Goal: Transaction & Acquisition: Purchase product/service

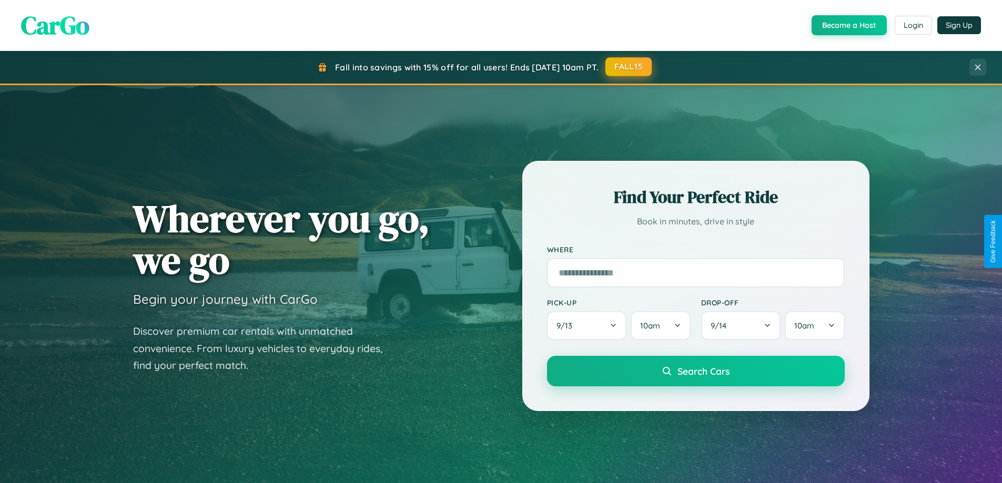
click at [629, 67] on button "FALL15" at bounding box center [629, 66] width 46 height 19
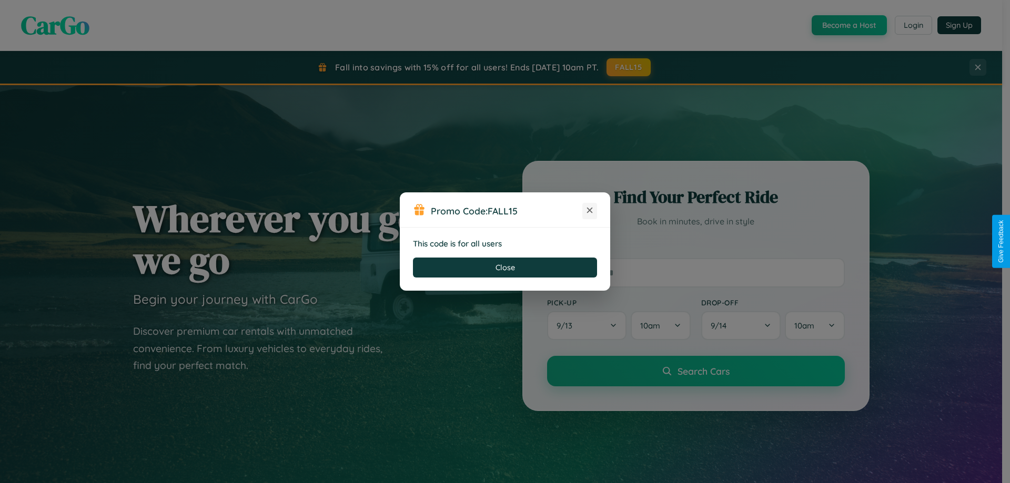
click at [590, 211] on icon at bounding box center [590, 210] width 11 height 11
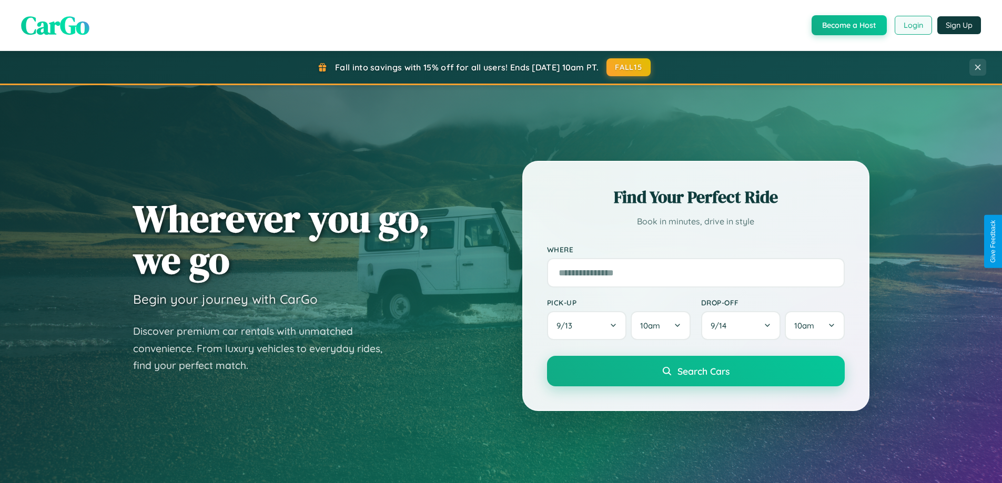
click at [913, 25] on button "Login" at bounding box center [913, 25] width 37 height 19
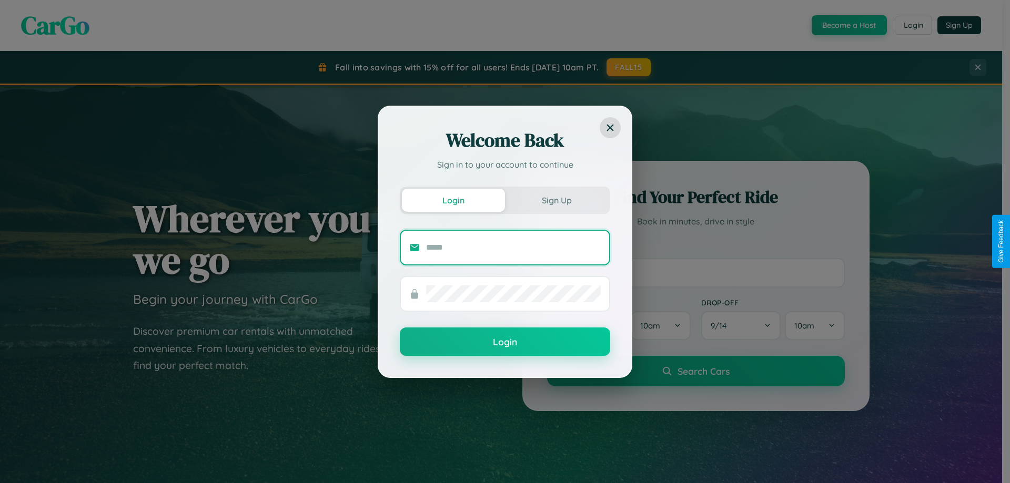
click at [513, 247] on input "text" at bounding box center [513, 247] width 175 height 17
type input "**********"
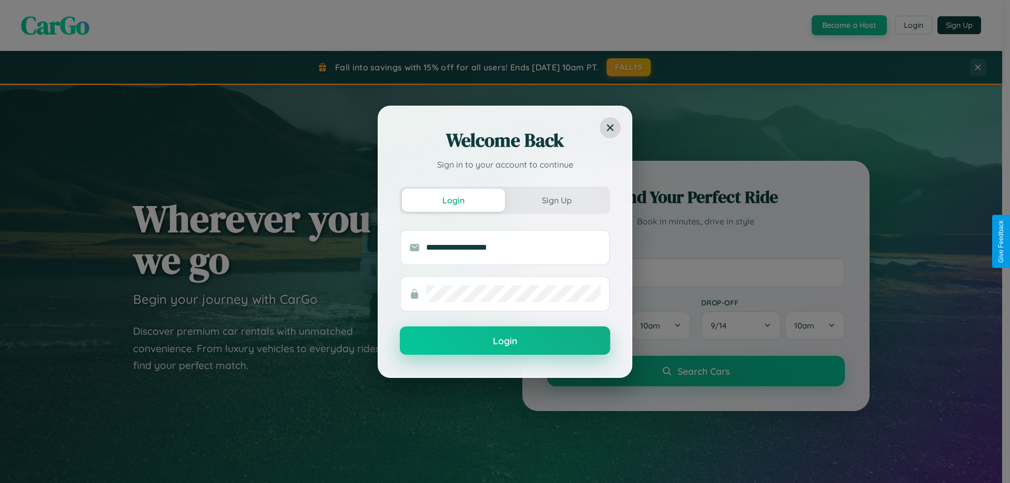
click at [505, 341] on button "Login" at bounding box center [505, 341] width 210 height 28
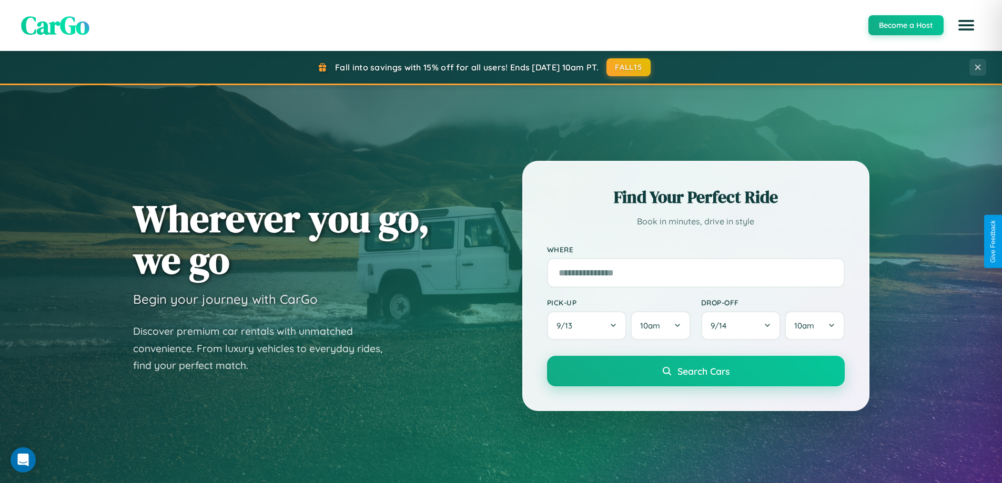
scroll to position [724, 0]
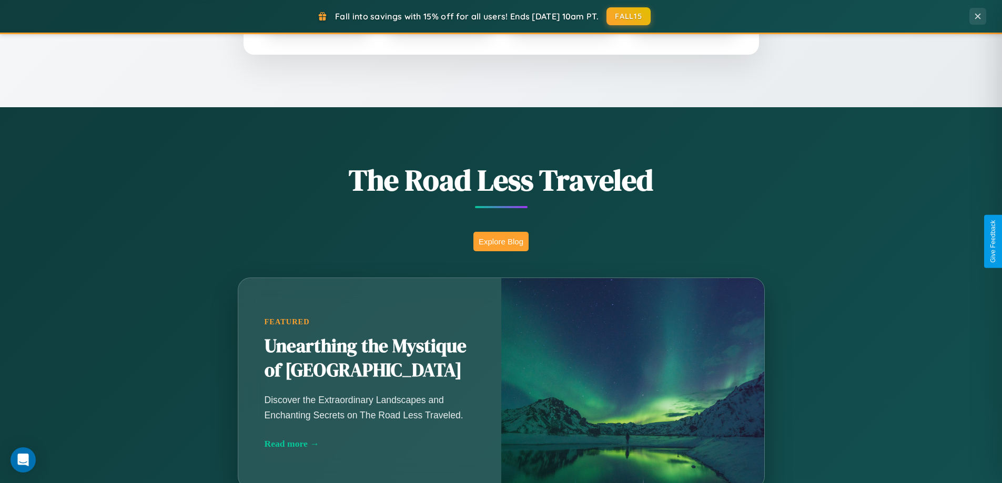
click at [501, 241] on button "Explore Blog" at bounding box center [500, 241] width 55 height 19
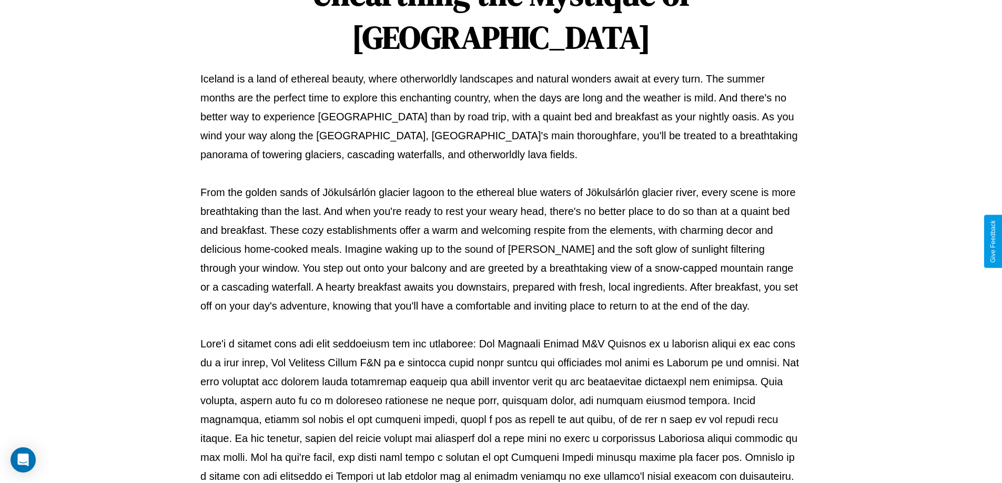
scroll to position [340, 0]
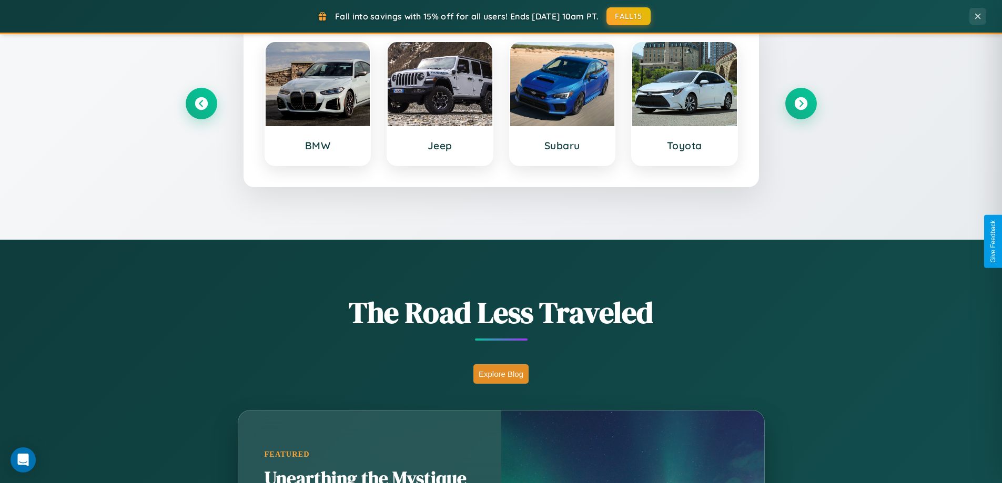
scroll to position [31, 0]
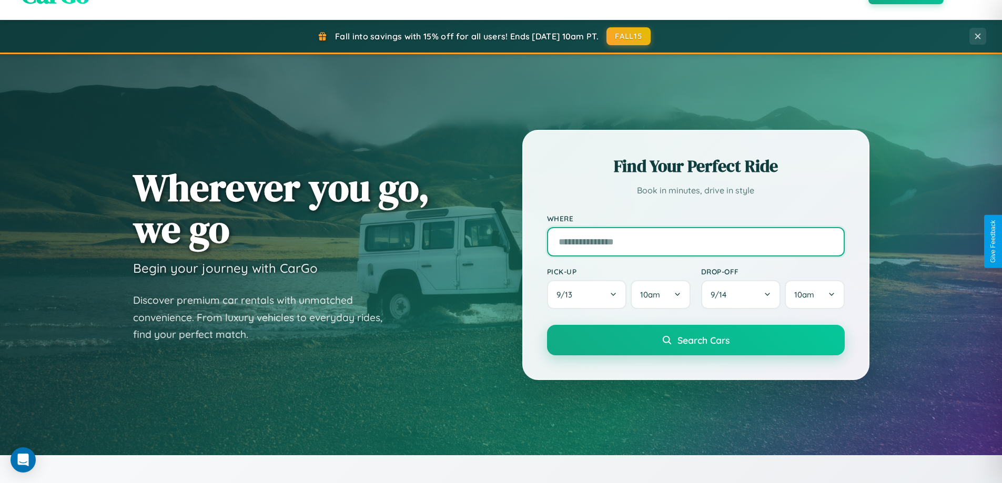
click at [696, 241] on input "text" at bounding box center [696, 241] width 298 height 29
type input "*********"
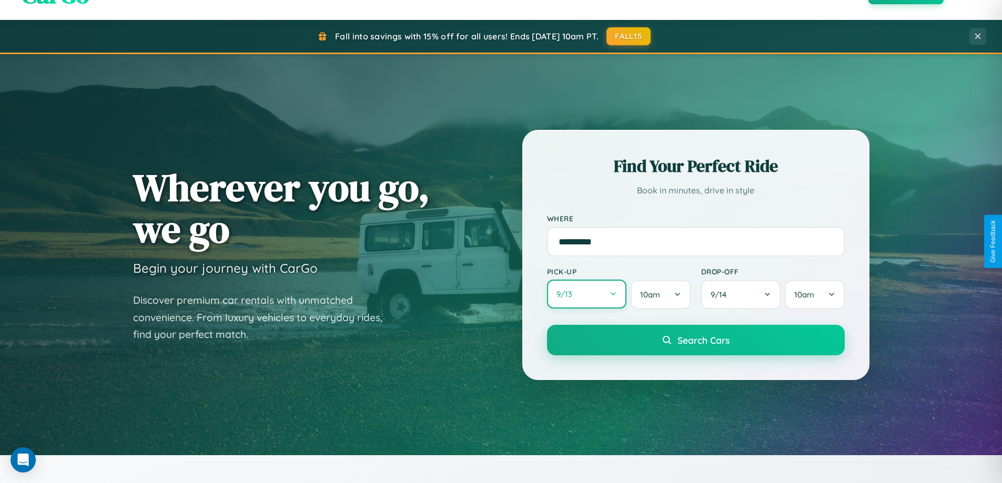
click at [587, 295] on button "9 / 13" at bounding box center [587, 294] width 80 height 29
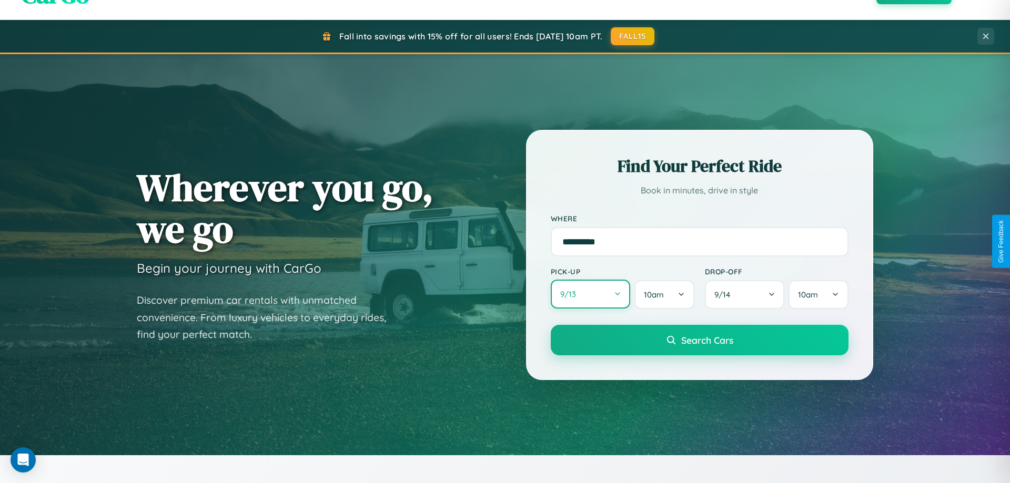
select select "*"
select select "****"
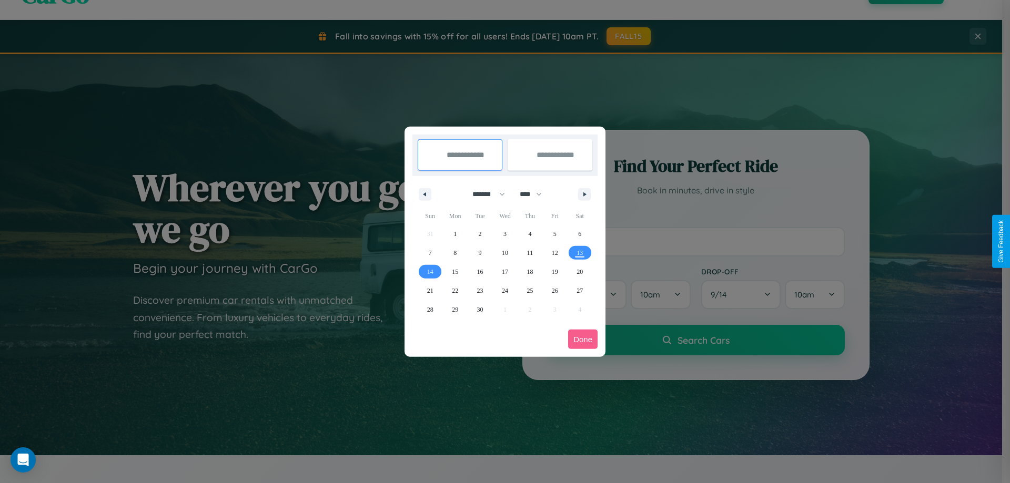
click at [484, 194] on select "******* ******** ***** ***** *** **** **** ****** ********* ******* ******** **…" at bounding box center [487, 194] width 45 height 17
select select "*"
drag, startPoint x: 536, startPoint y: 194, endPoint x: 505, endPoint y: 211, distance: 34.9
click at [536, 194] on select "**** **** **** **** **** **** **** **** **** **** **** **** **** **** **** ****…" at bounding box center [531, 194] width 32 height 17
select select "****"
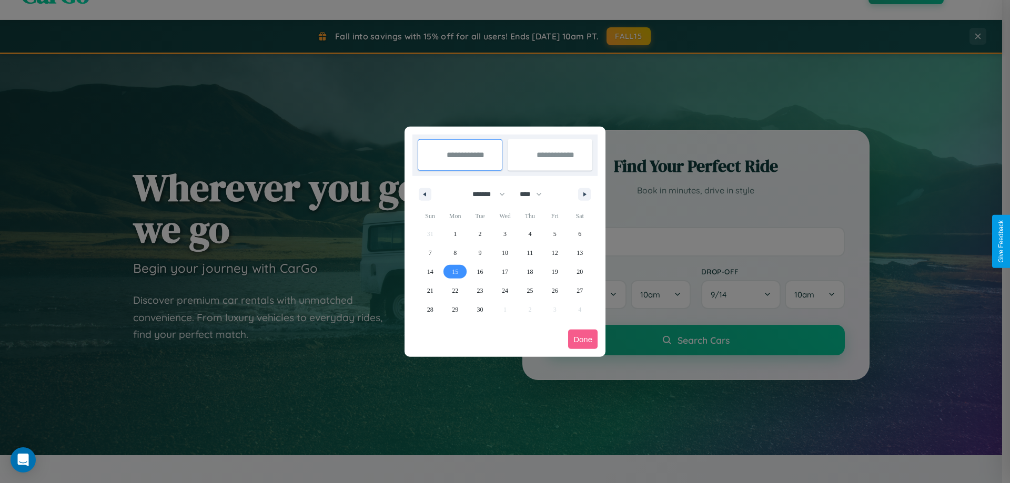
click at [455, 271] on span "15" at bounding box center [455, 272] width 6 height 19
type input "**********"
click at [480, 290] on span "23" at bounding box center [480, 290] width 6 height 19
type input "**********"
click at [583, 339] on button "Done" at bounding box center [582, 339] width 29 height 19
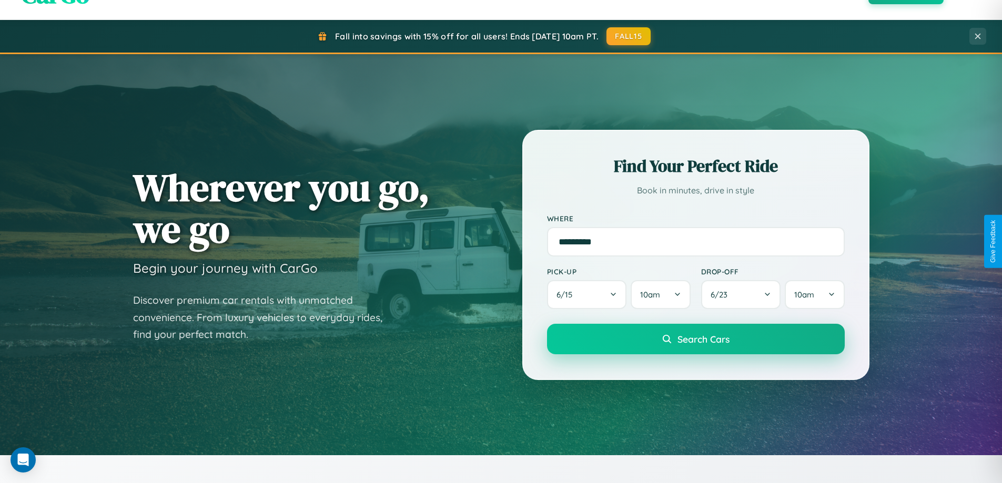
click at [696, 339] on span "Search Cars" at bounding box center [704, 340] width 52 height 12
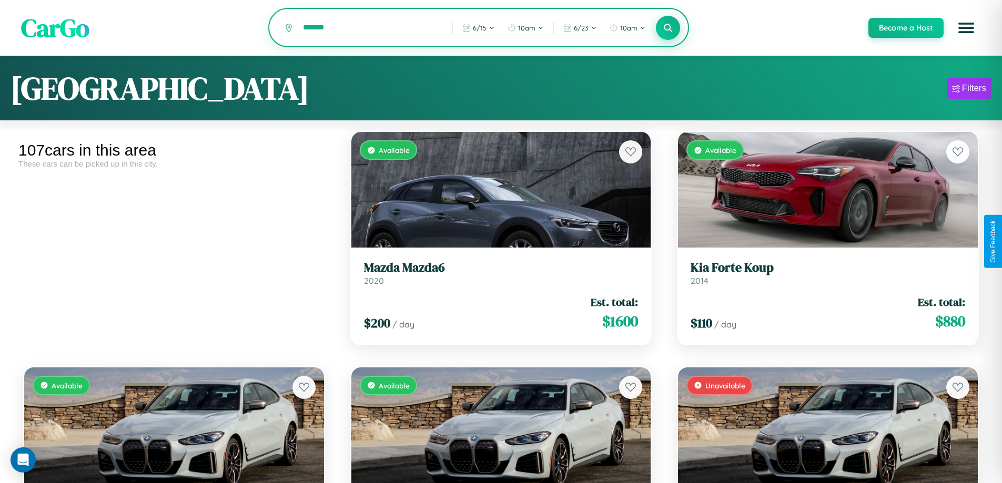
type input "*******"
click at [668, 28] on icon at bounding box center [668, 28] width 10 height 10
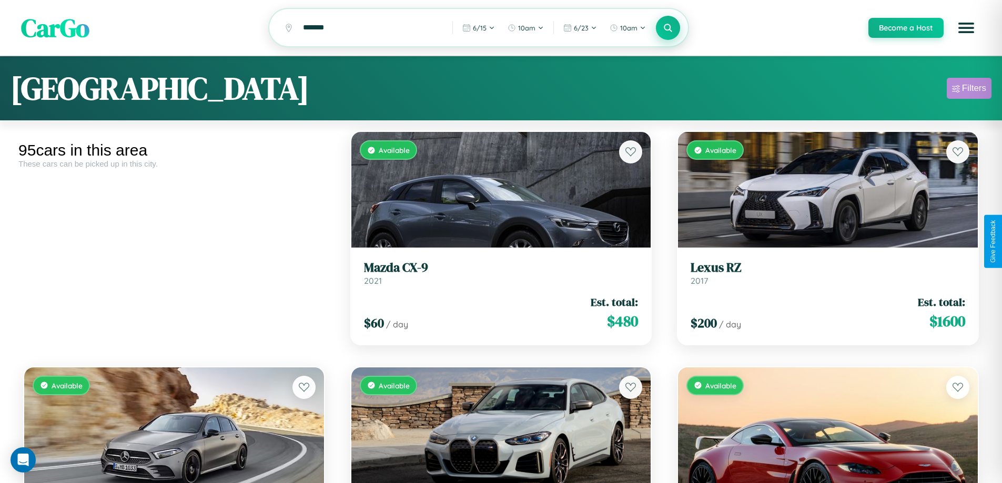
click at [969, 90] on div "Filters" at bounding box center [974, 88] width 24 height 11
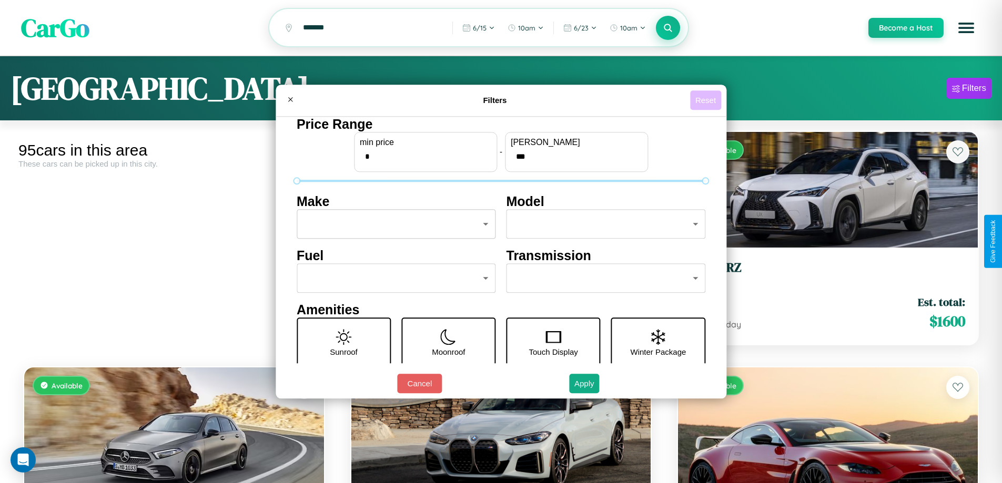
click at [707, 100] on button "Reset" at bounding box center [705, 99] width 31 height 19
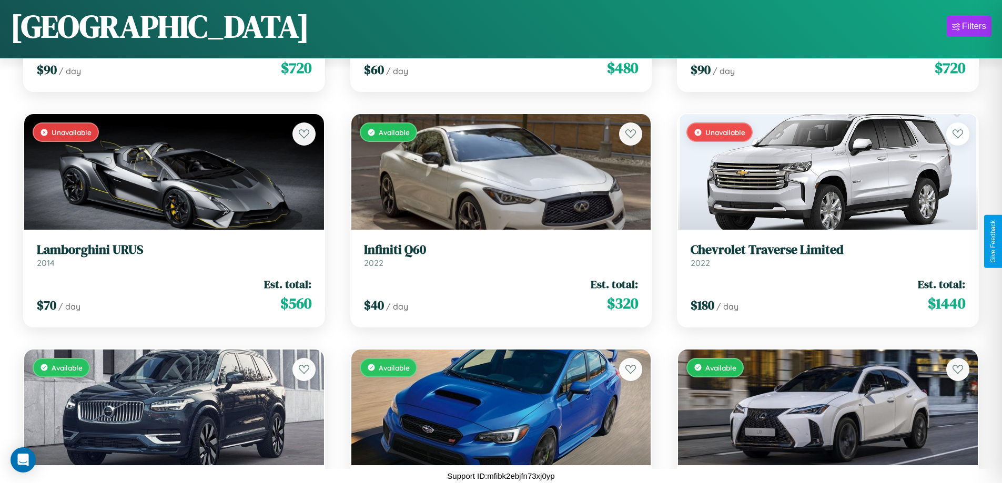
scroll to position [2975, 0]
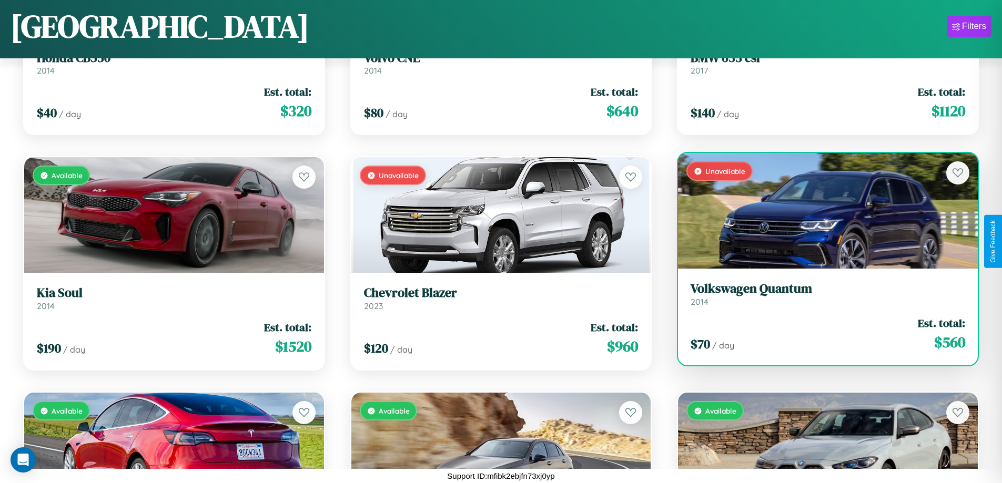
click at [821, 298] on link "Volkswagen Quantum 2014" at bounding box center [828, 294] width 275 height 26
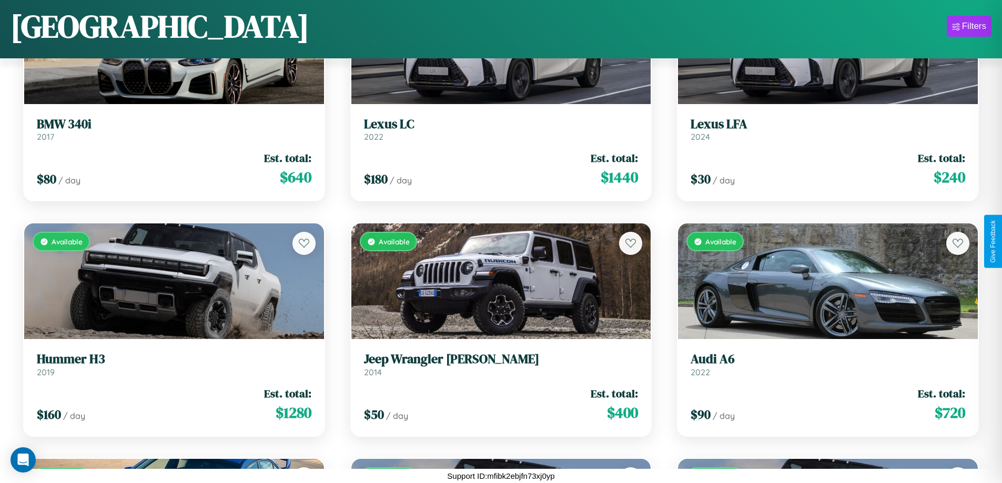
scroll to position [4153, 0]
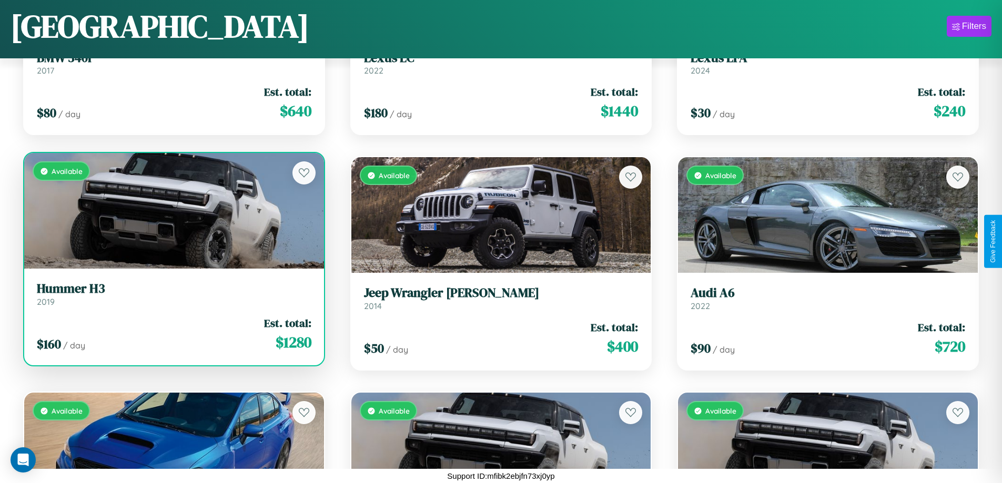
click at [173, 214] on div "Available" at bounding box center [174, 211] width 300 height 116
click at [173, 211] on div "Available" at bounding box center [174, 211] width 300 height 116
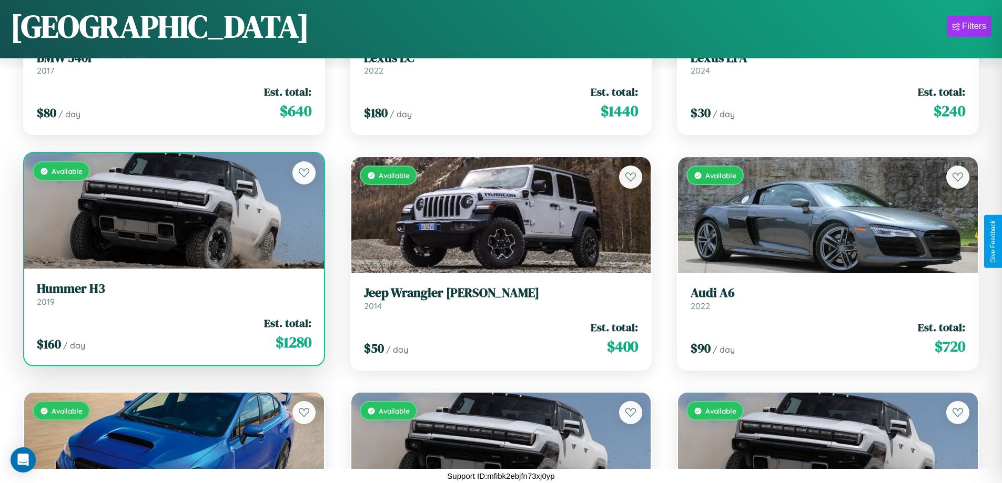
click at [173, 211] on div "Available" at bounding box center [174, 211] width 300 height 116
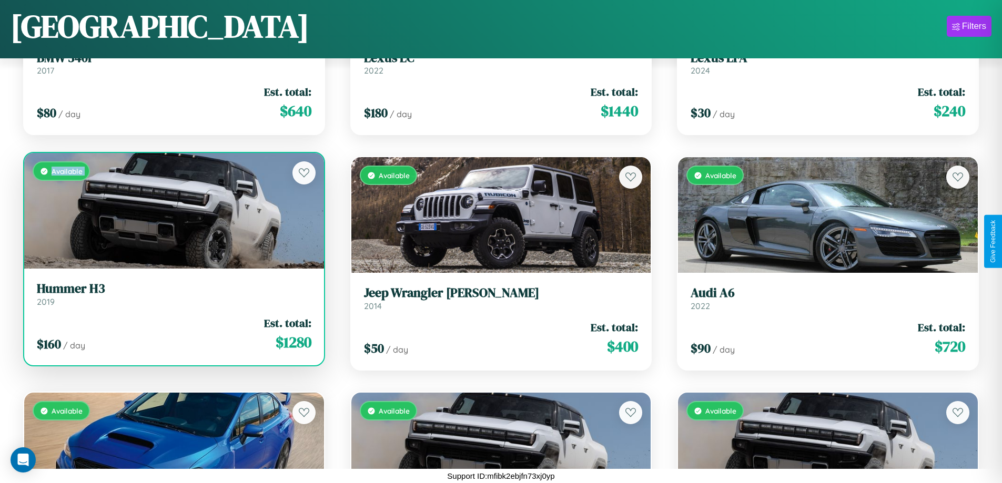
click at [173, 211] on div "Available" at bounding box center [174, 211] width 300 height 116
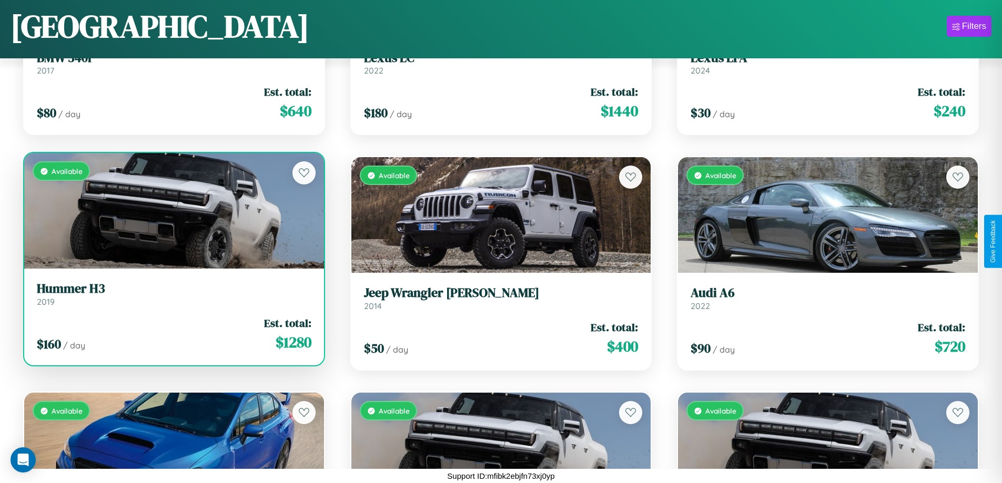
click at [173, 211] on div "Available" at bounding box center [174, 211] width 300 height 116
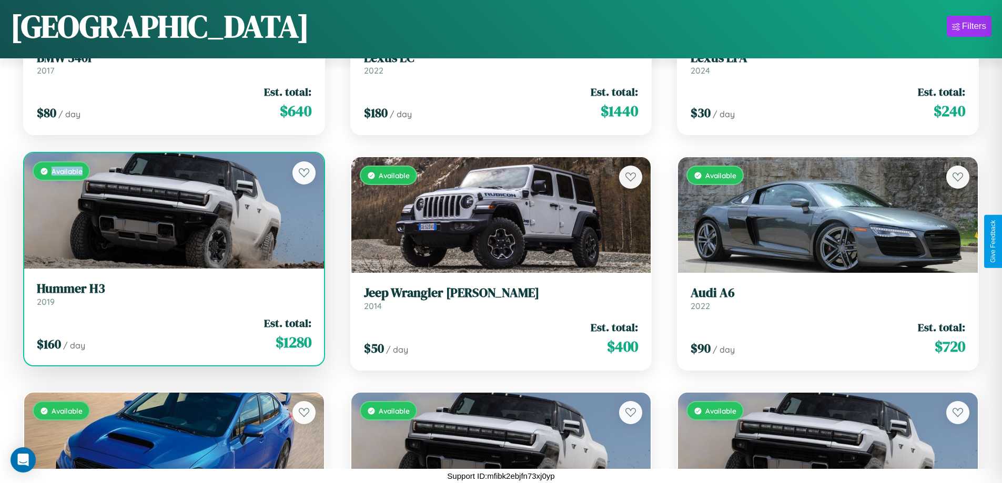
click at [173, 211] on div "Available" at bounding box center [174, 211] width 300 height 116
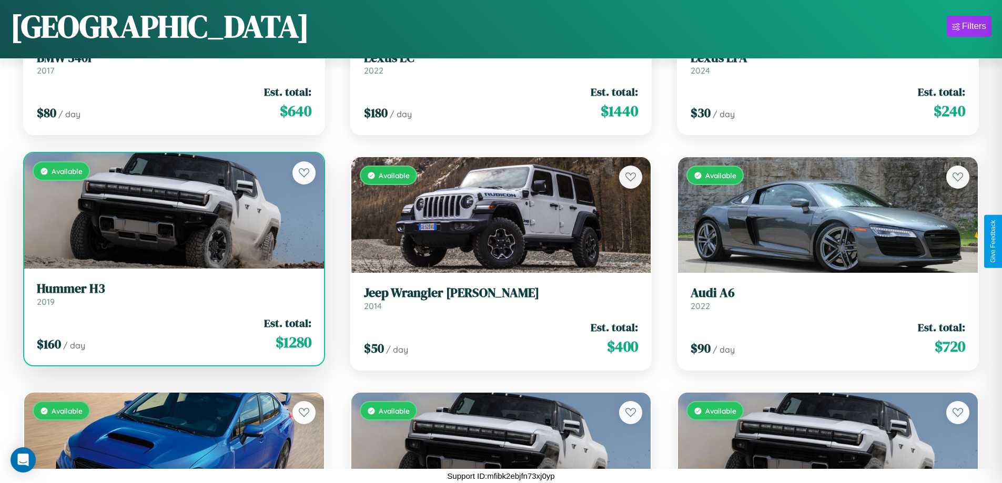
click at [173, 294] on h3 "Hummer H3" at bounding box center [174, 288] width 275 height 15
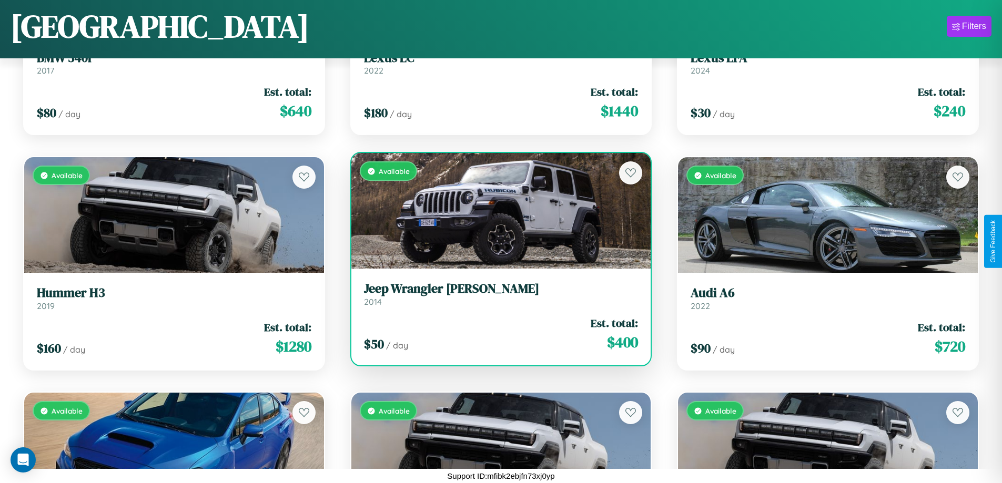
scroll to position [2975, 0]
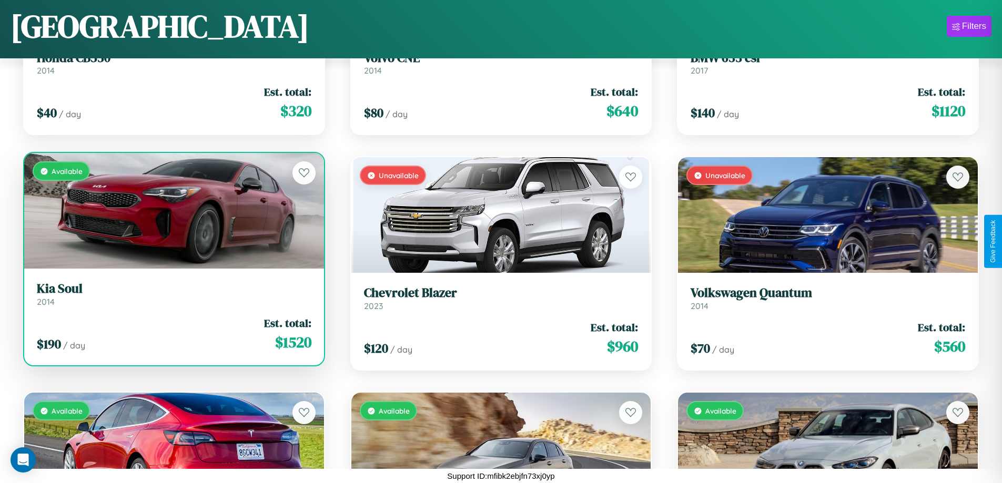
click at [173, 297] on h3 "Kia Soul" at bounding box center [174, 288] width 275 height 15
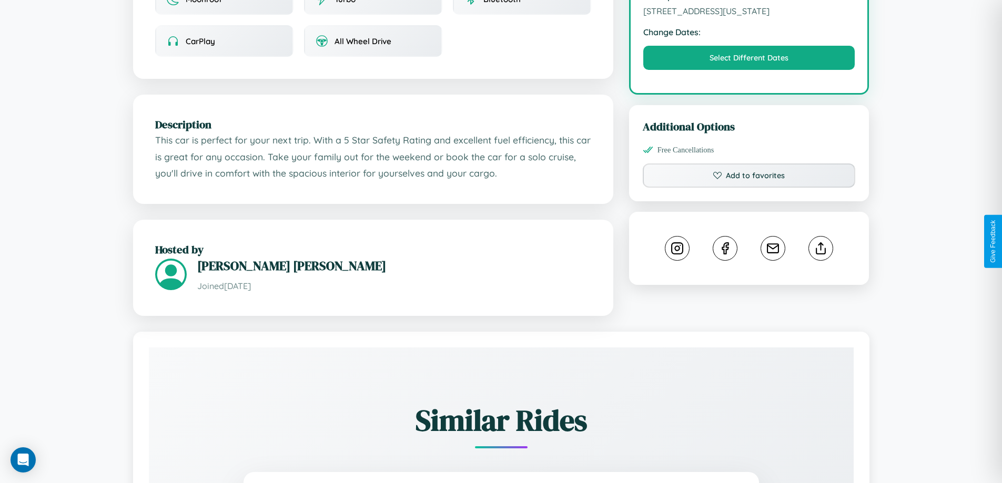
scroll to position [378, 0]
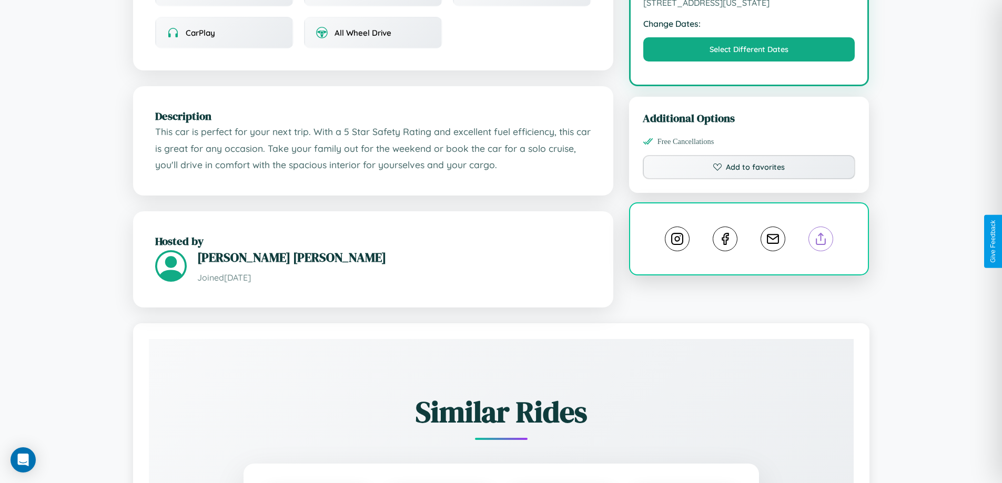
click at [821, 241] on line at bounding box center [821, 237] width 0 height 7
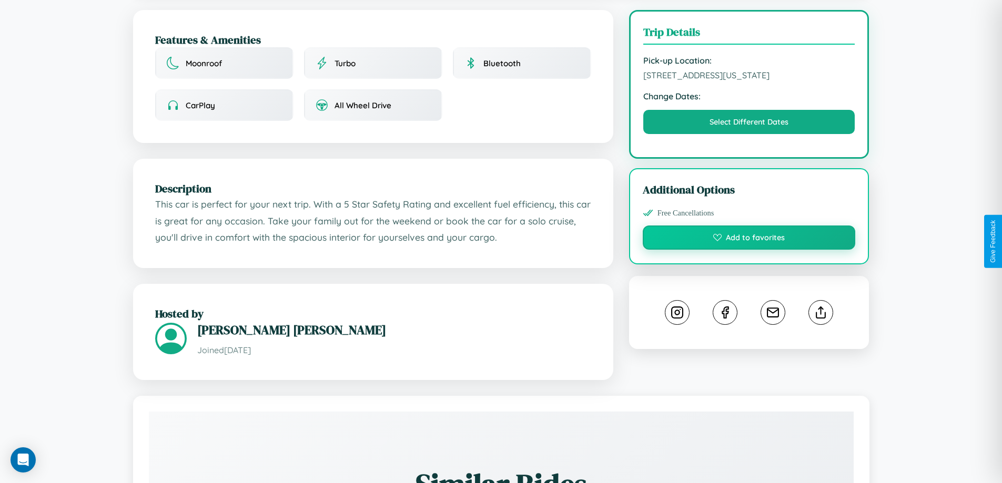
click at [749, 239] on button "Add to favorites" at bounding box center [749, 238] width 213 height 24
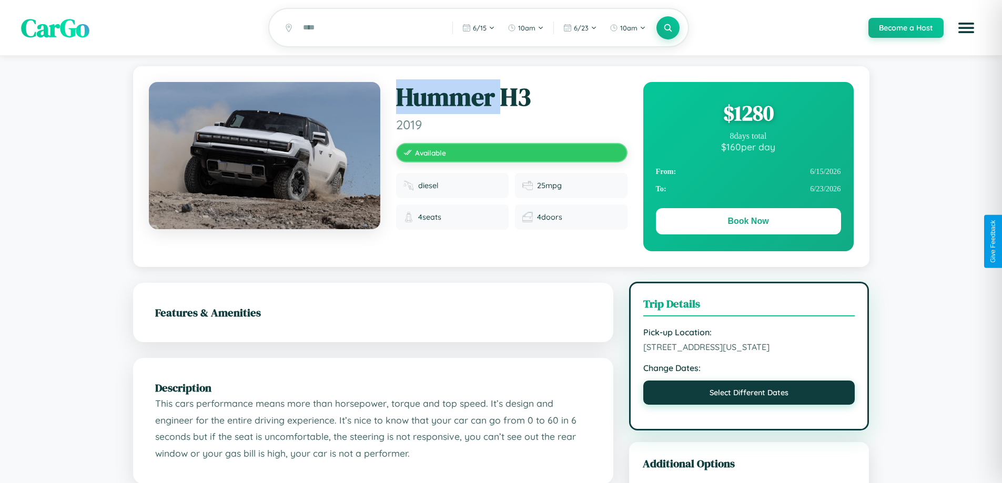
click at [749, 405] on button "Select Different Dates" at bounding box center [749, 393] width 212 height 24
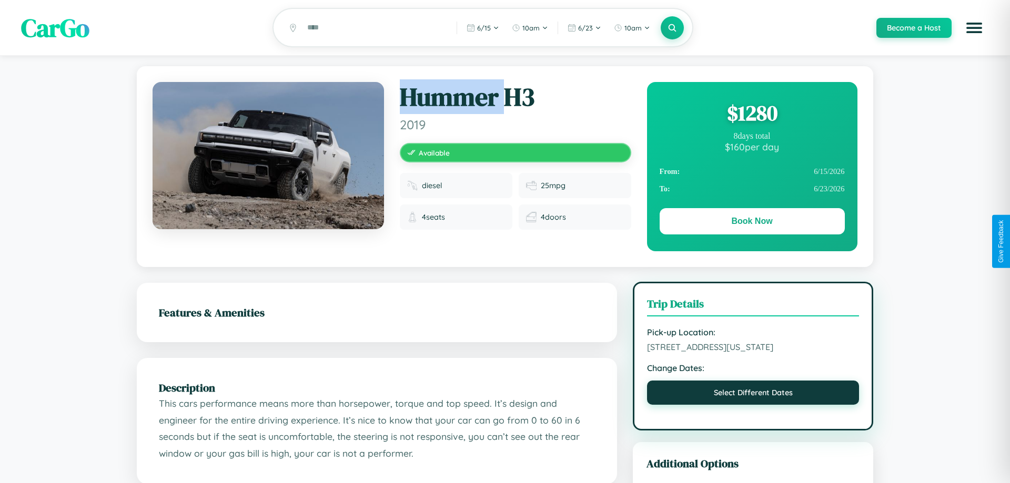
select select "*"
select select "****"
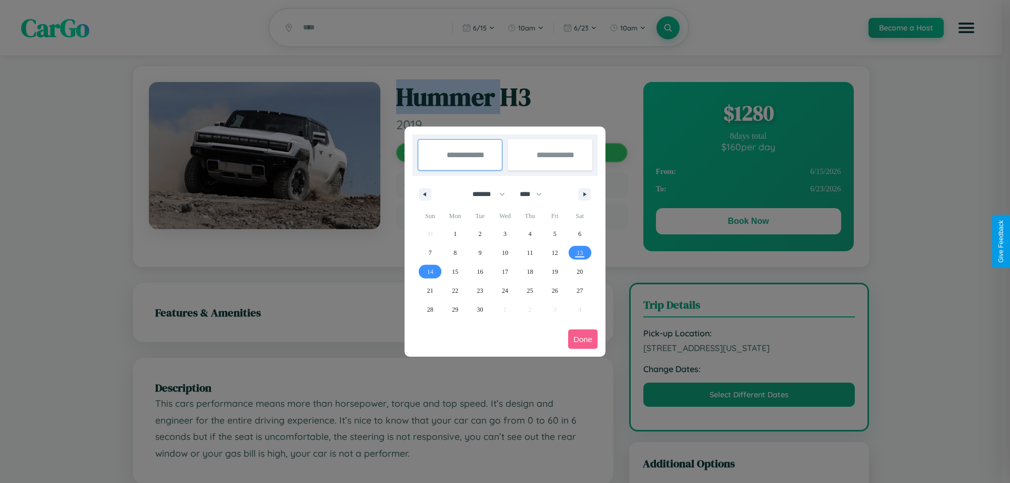
drag, startPoint x: 484, startPoint y: 194, endPoint x: 505, endPoint y: 211, distance: 26.9
click at [484, 194] on select "******* ******** ***** ***** *** **** **** ****** ********* ******* ******** **…" at bounding box center [487, 194] width 45 height 17
select select "**"
click at [555, 271] on span "19" at bounding box center [555, 272] width 6 height 19
type input "**********"
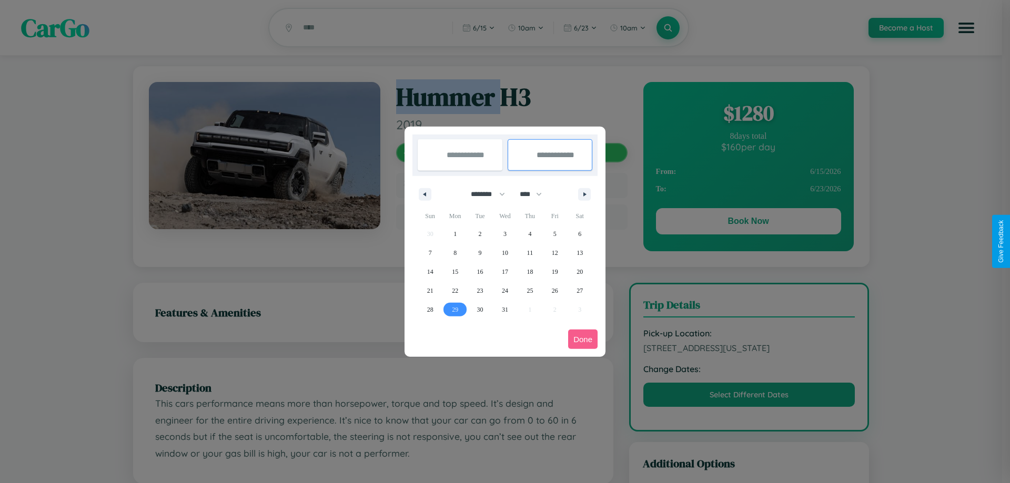
click at [455, 309] on span "29" at bounding box center [455, 309] width 6 height 19
type input "**********"
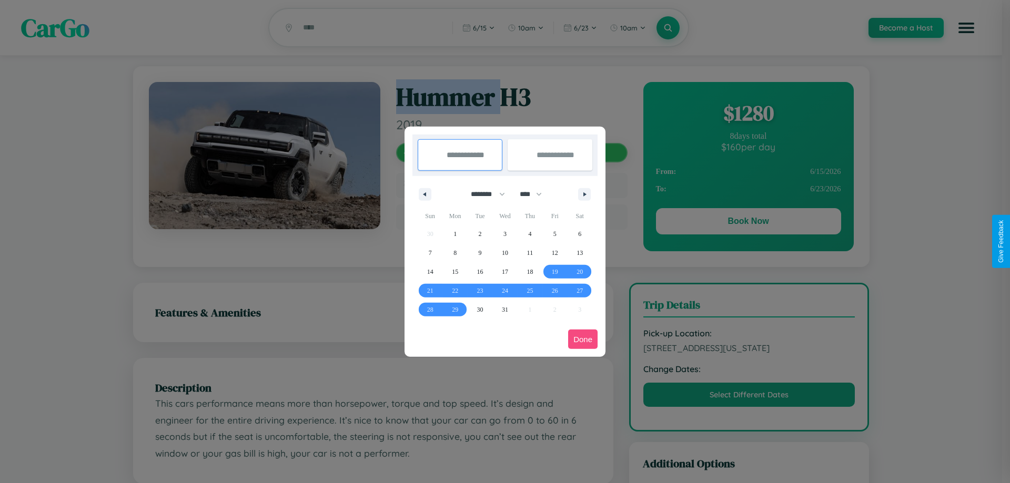
click at [583, 339] on button "Done" at bounding box center [582, 339] width 29 height 19
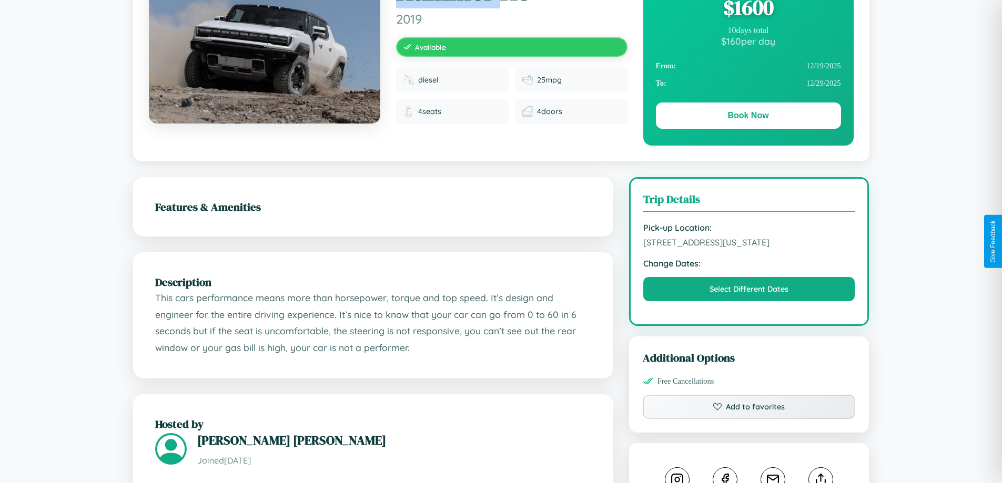
scroll to position [114, 0]
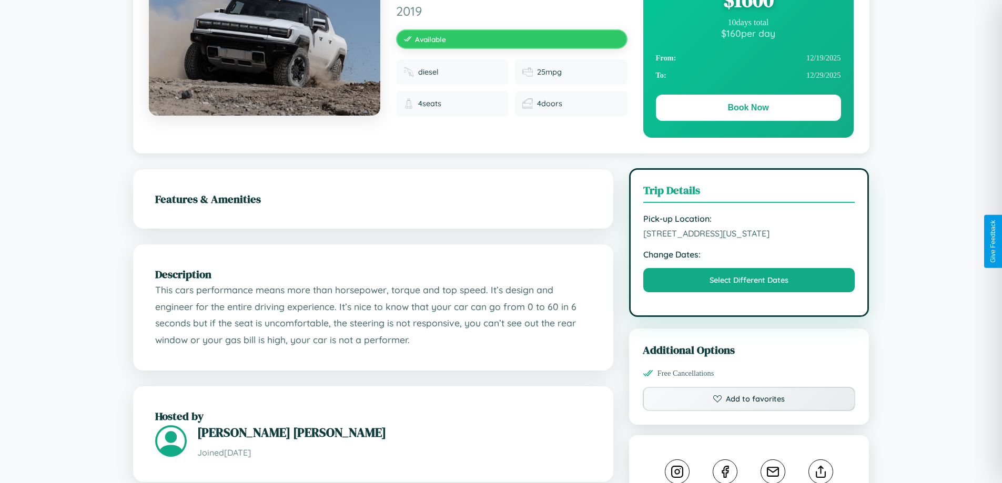
click at [749, 239] on span "7058 Hillside Avenue Chicago Illinois 61186 United States" at bounding box center [749, 233] width 212 height 11
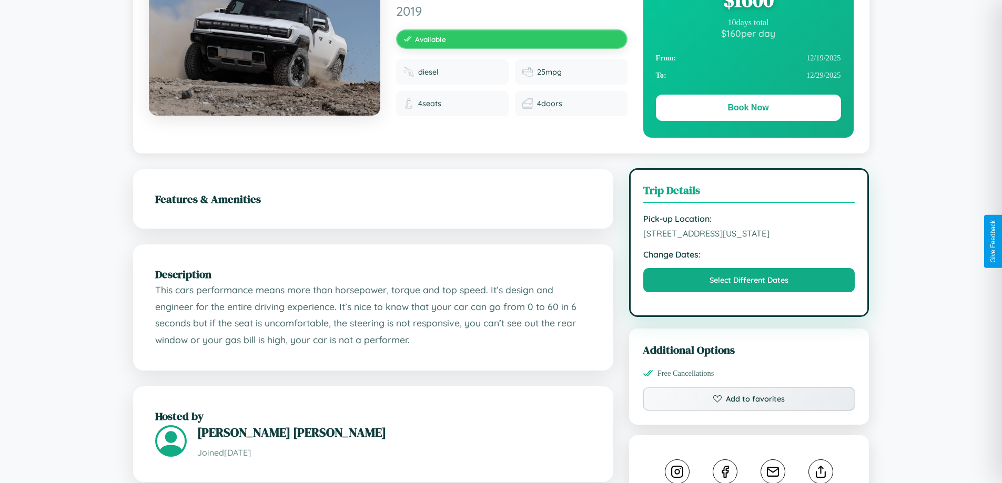
click at [749, 239] on span "7058 Hillside Avenue Chicago Illinois 61186 United States" at bounding box center [749, 233] width 212 height 11
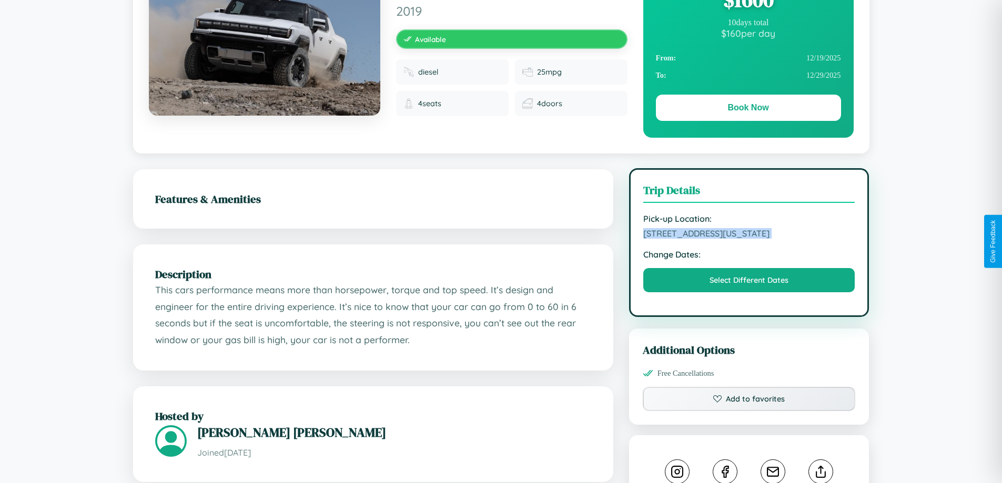
click at [749, 239] on span "7058 Hillside Avenue Chicago Illinois 61186 United States" at bounding box center [749, 233] width 212 height 11
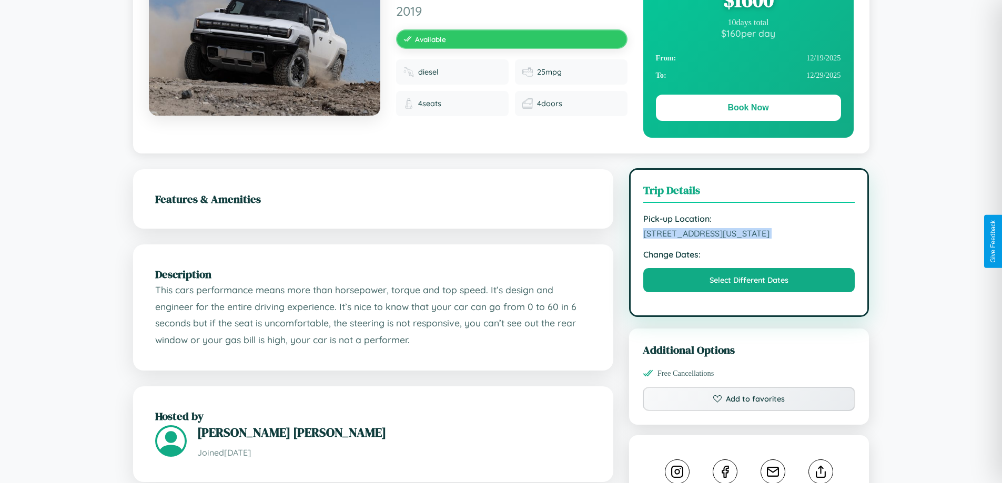
click at [749, 239] on span "7058 Hillside Avenue Chicago Illinois 61186 United States" at bounding box center [749, 233] width 212 height 11
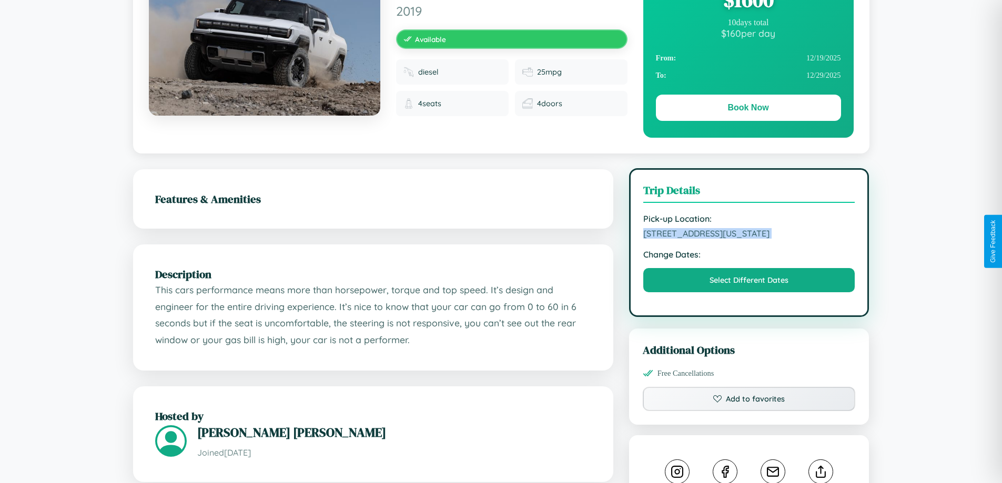
click at [749, 239] on span "7058 Hillside Avenue Chicago Illinois 61186 United States" at bounding box center [749, 233] width 212 height 11
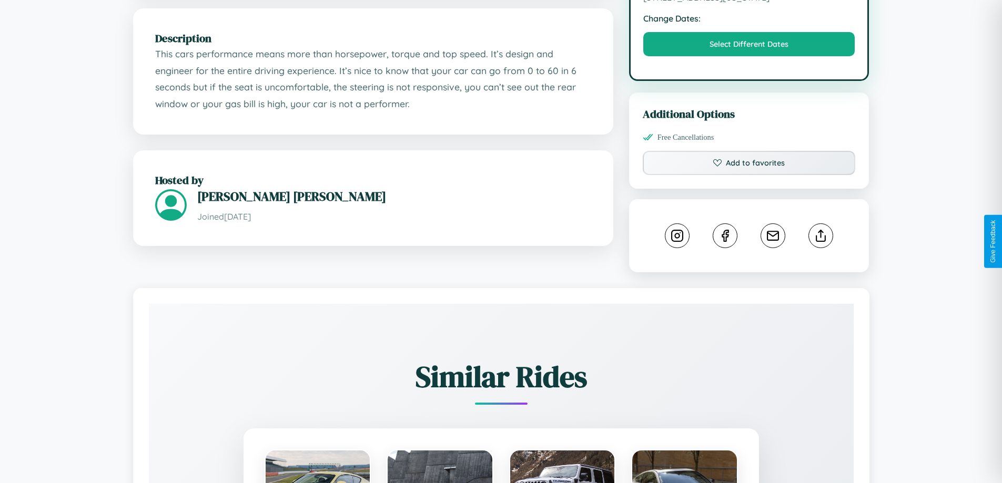
scroll to position [356, 0]
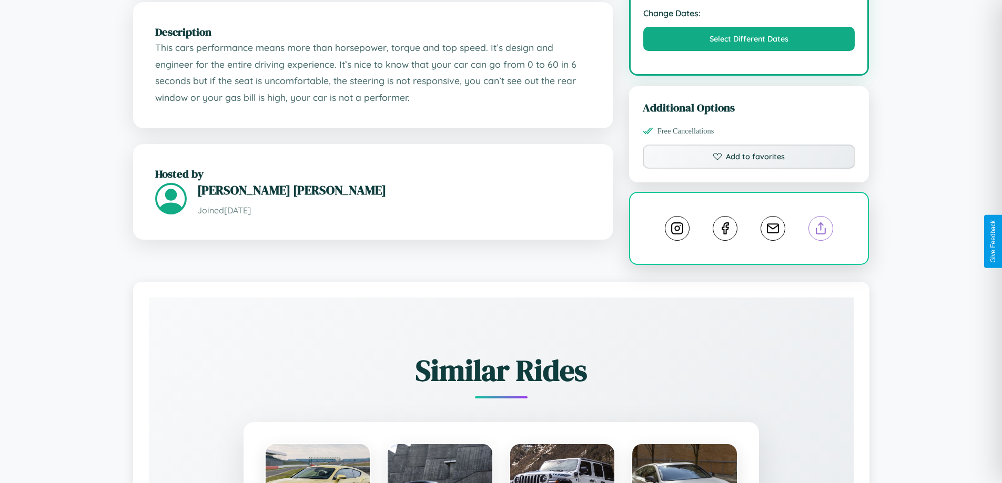
click at [821, 230] on line at bounding box center [821, 226] width 0 height 7
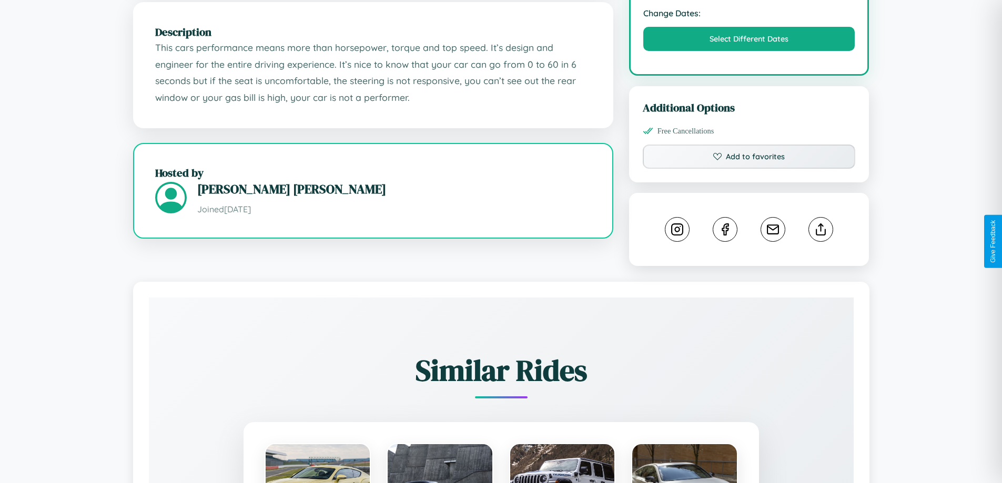
scroll to position [284, 0]
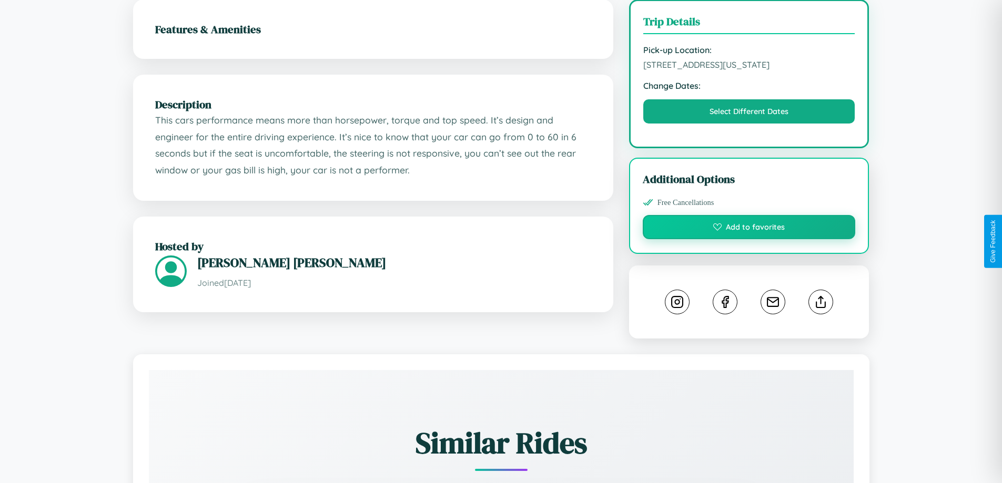
click at [749, 239] on button "Add to favorites" at bounding box center [749, 227] width 213 height 24
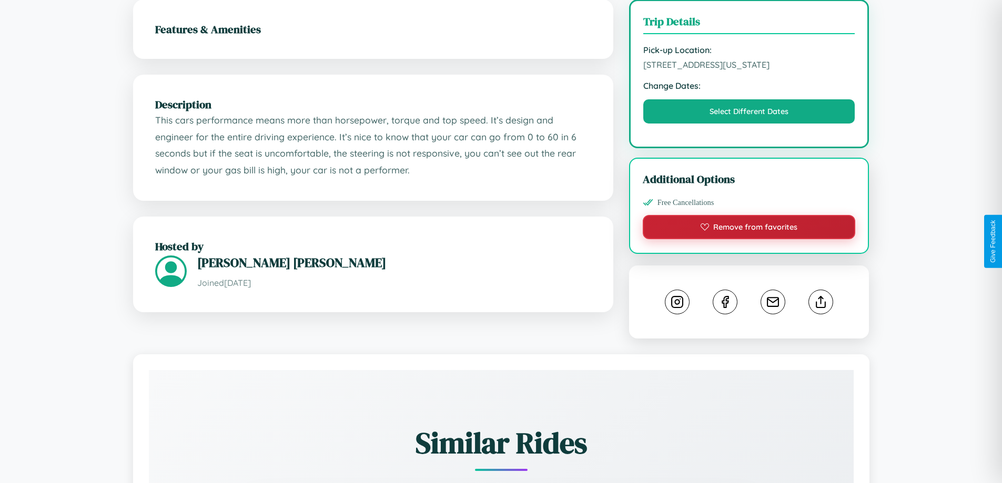
scroll to position [0, 0]
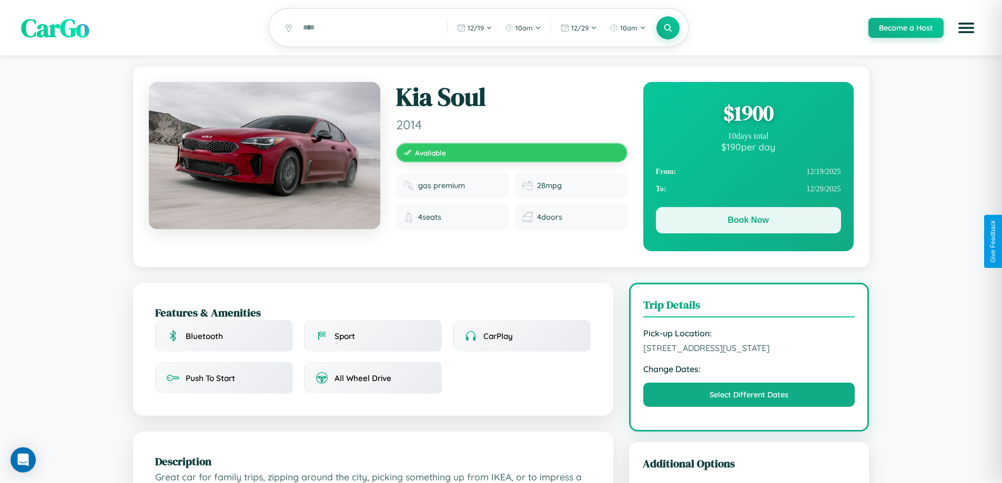
click at [748, 222] on button "Book Now" at bounding box center [748, 220] width 185 height 26
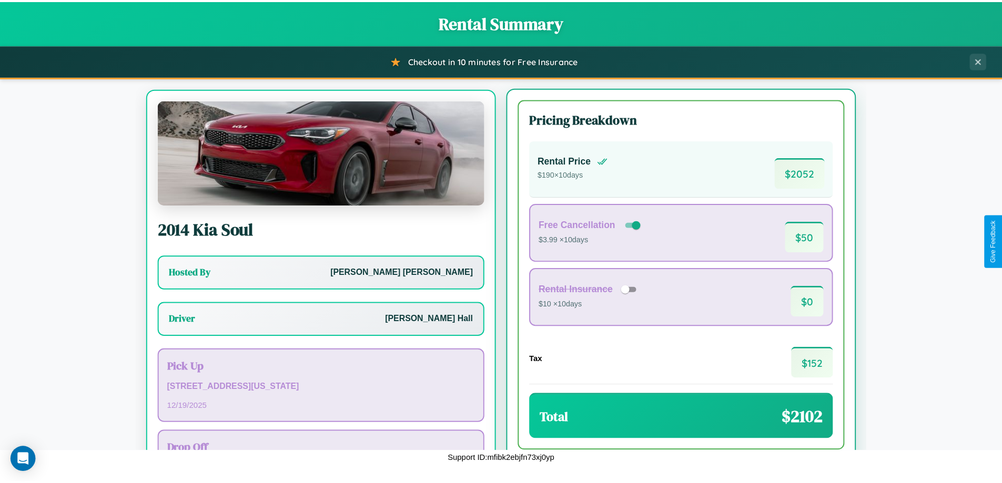
scroll to position [49, 0]
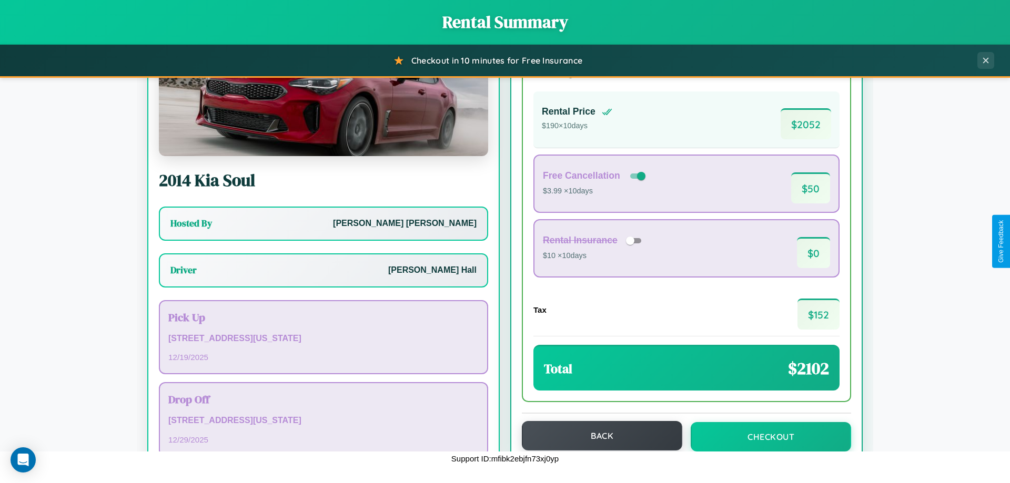
click at [597, 436] on button "Back" at bounding box center [602, 435] width 160 height 29
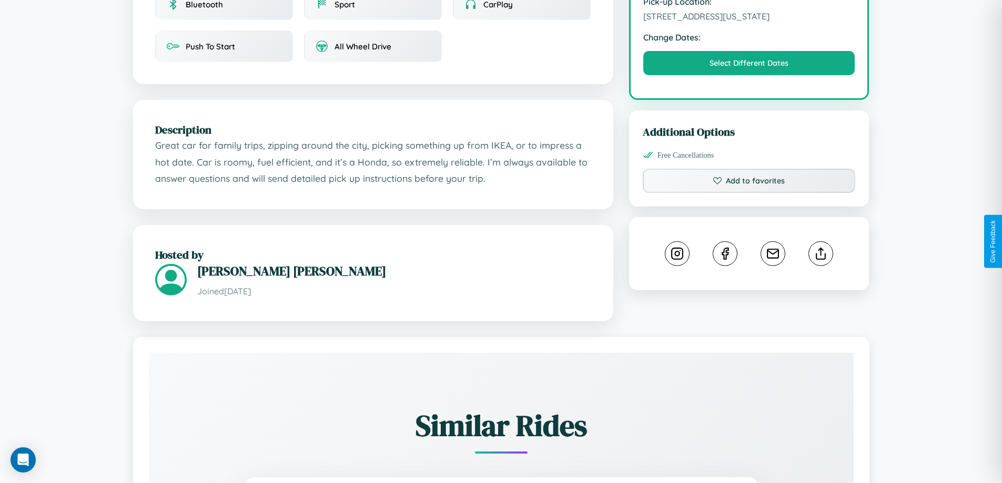
scroll to position [346, 0]
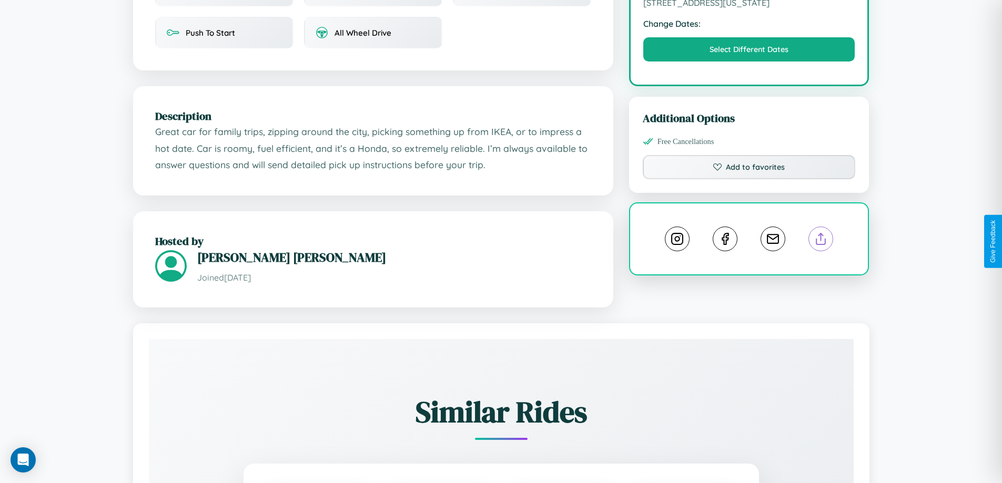
click at [821, 241] on line at bounding box center [821, 237] width 0 height 7
